Goal: Transaction & Acquisition: Purchase product/service

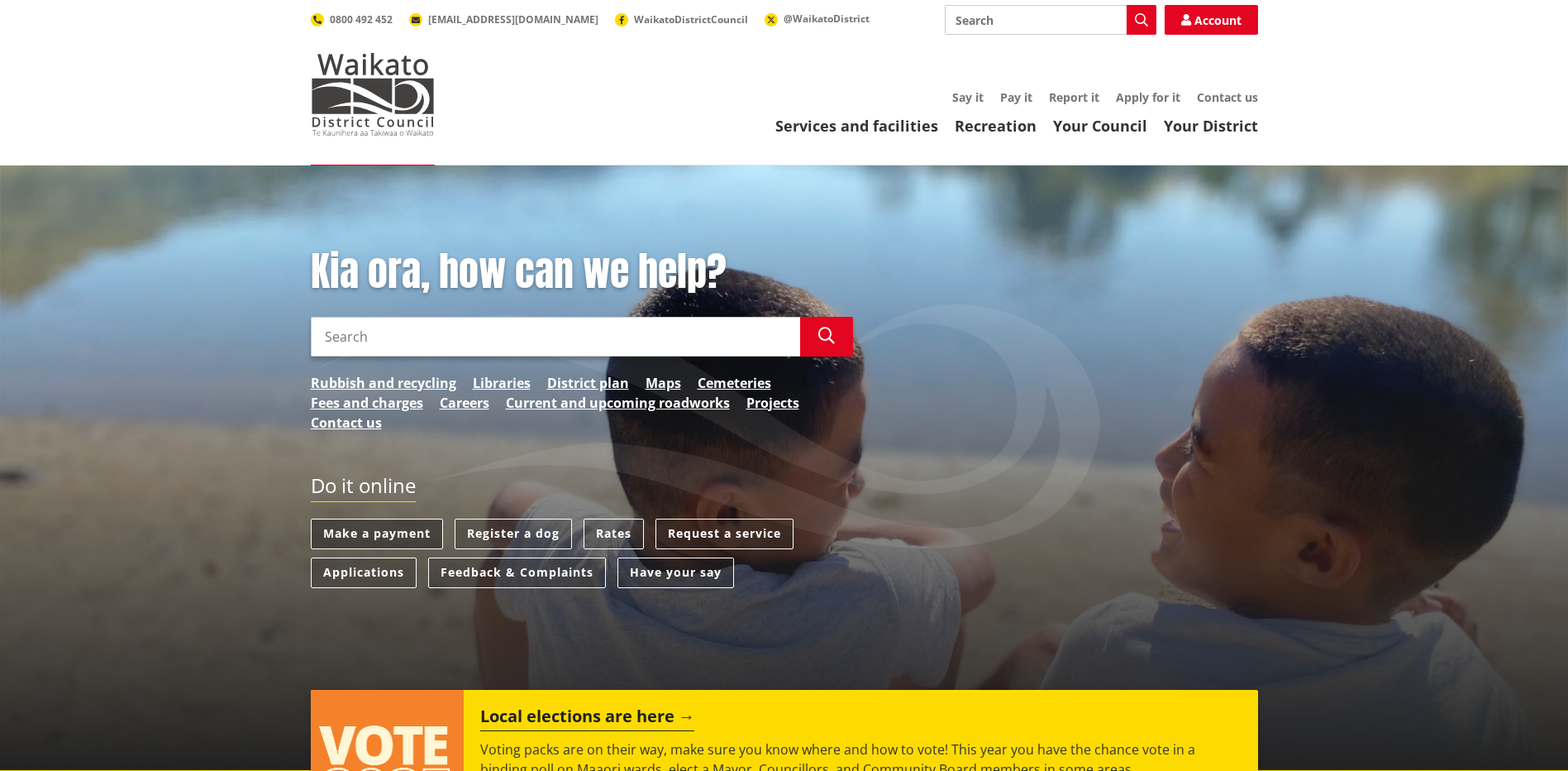
click at [354, 529] on link "Make a payment" at bounding box center [377, 534] width 132 height 31
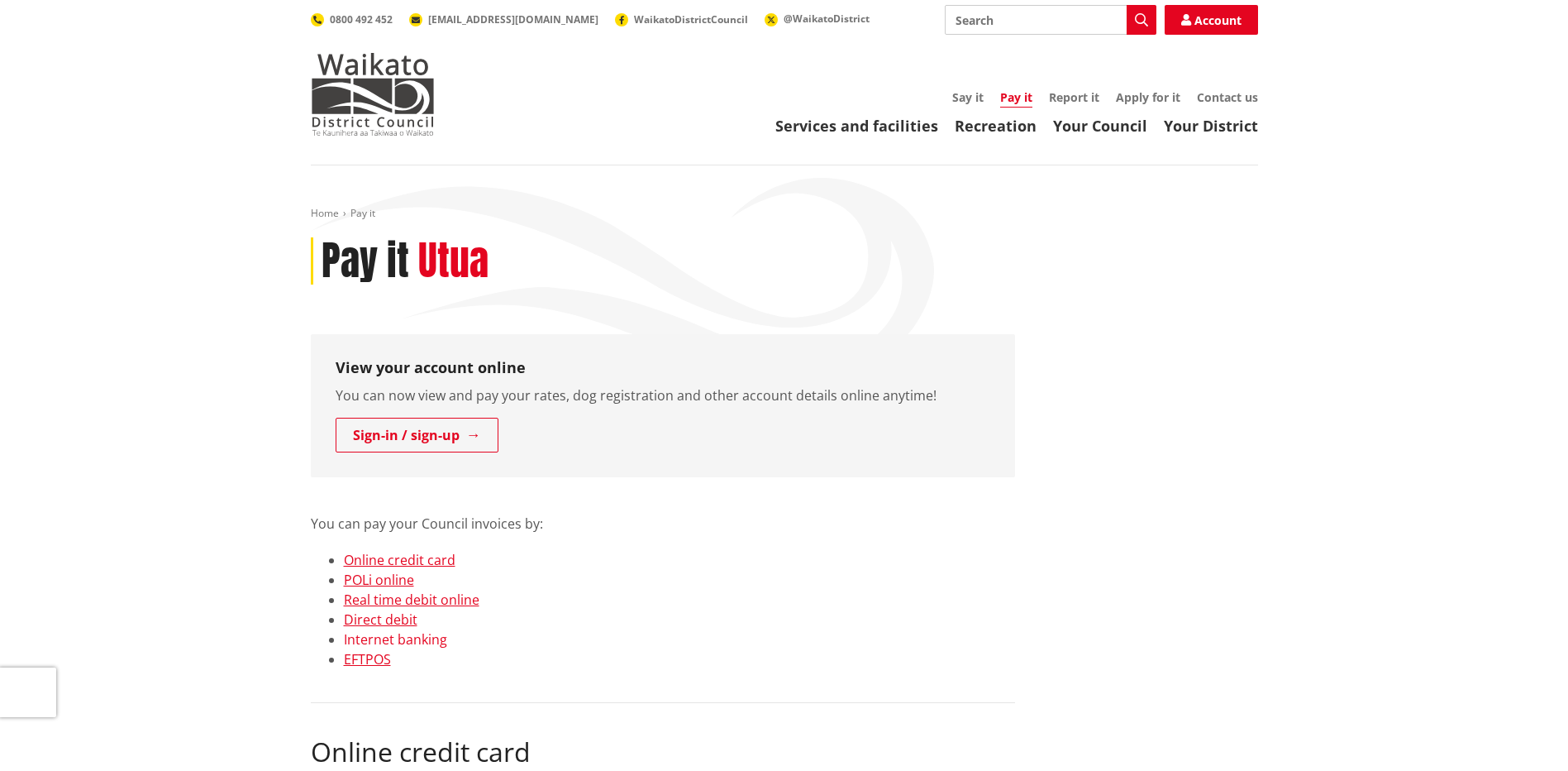
click at [371, 635] on link "Internet banking" at bounding box center [396, 638] width 103 height 18
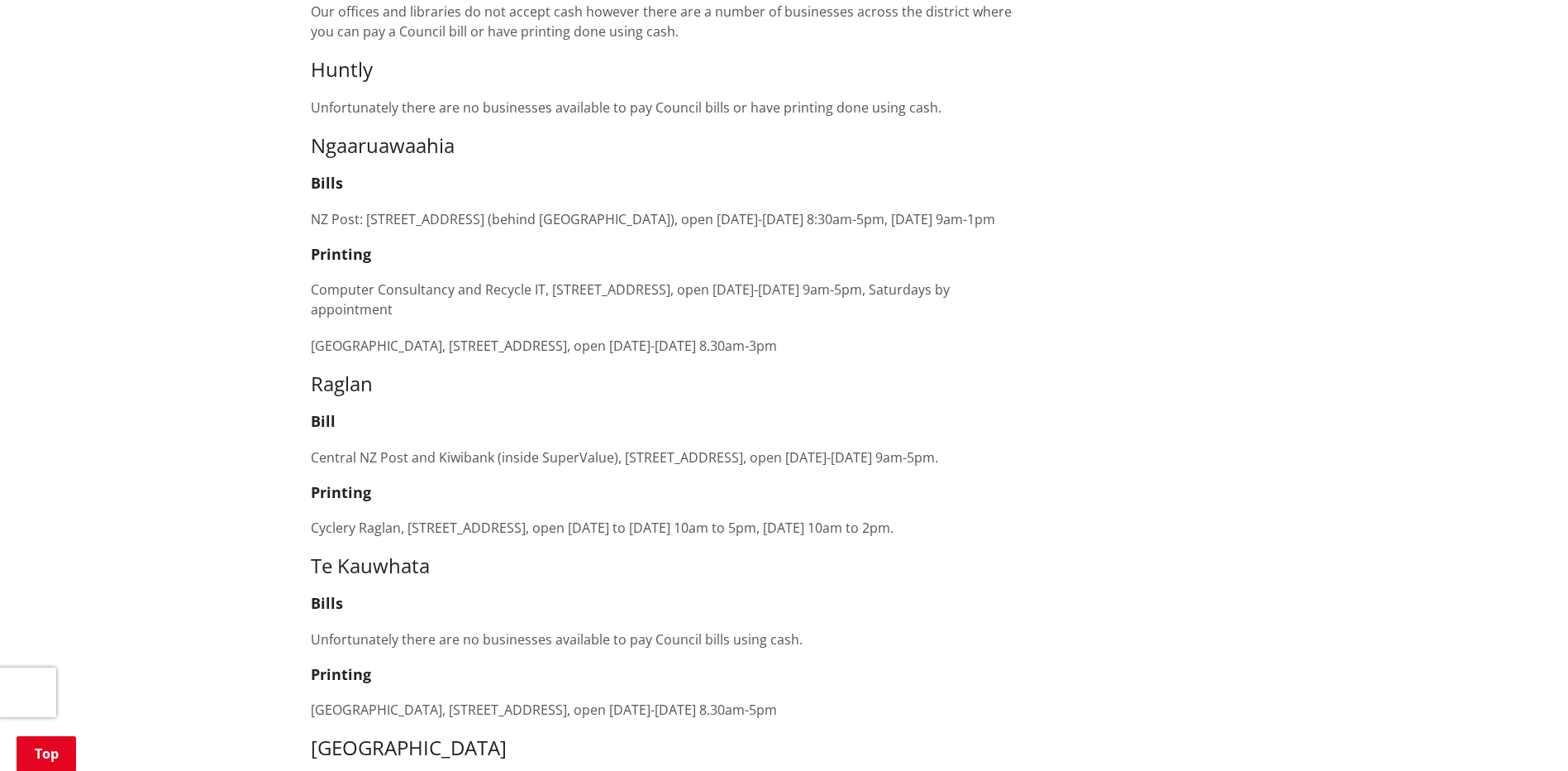
scroll to position [2457, 0]
